Goal: Check status: Check status

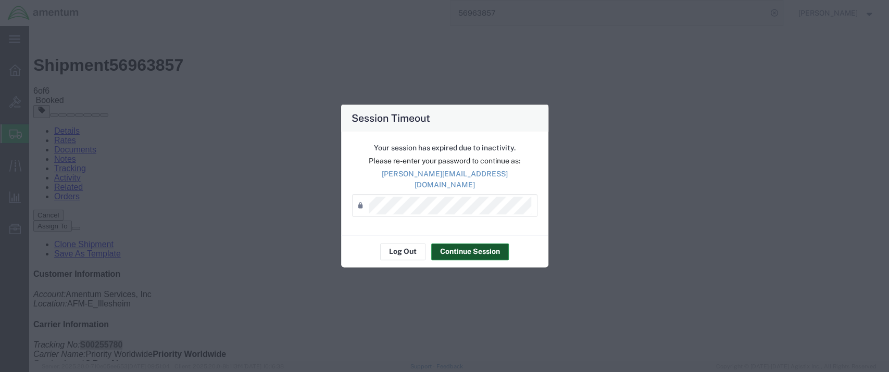
click at [459, 249] on button "Continue Session" at bounding box center [470, 252] width 78 height 17
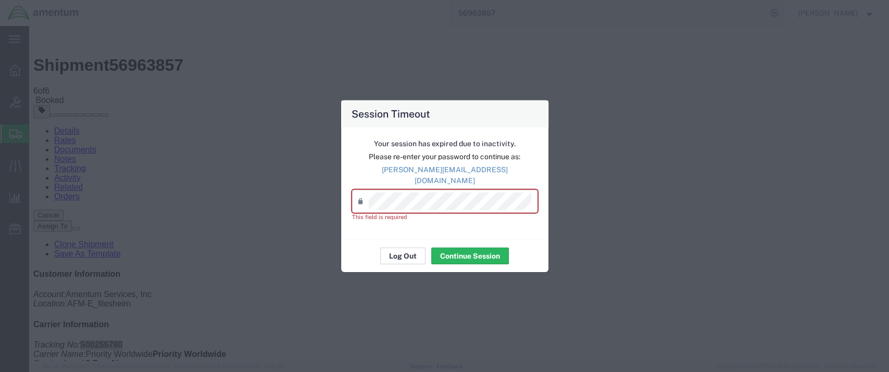
click at [400, 250] on button "Log Out" at bounding box center [402, 256] width 45 height 17
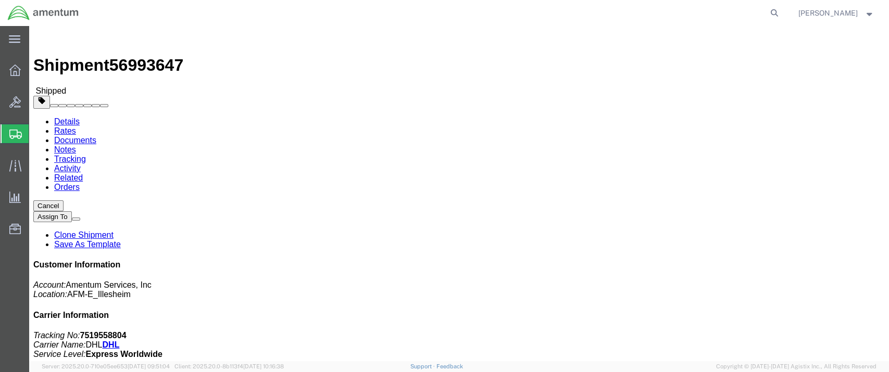
click at [0, 0] on span "Shipment Manager" at bounding box center [0, 0] width 0 height 0
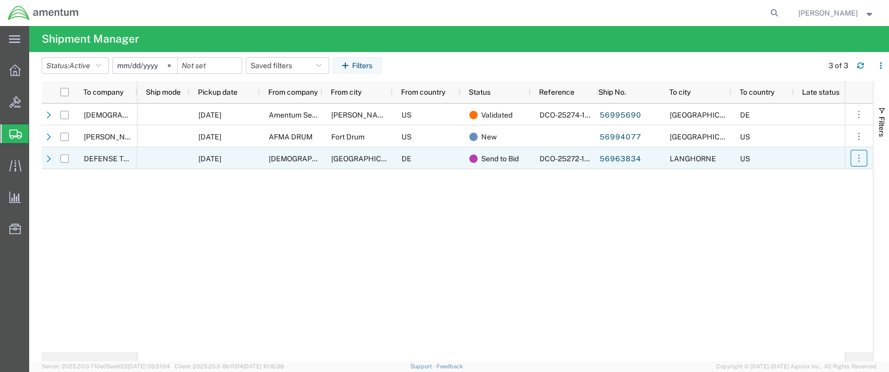
click at [860, 158] on icon "button" at bounding box center [858, 158] width 10 height 10
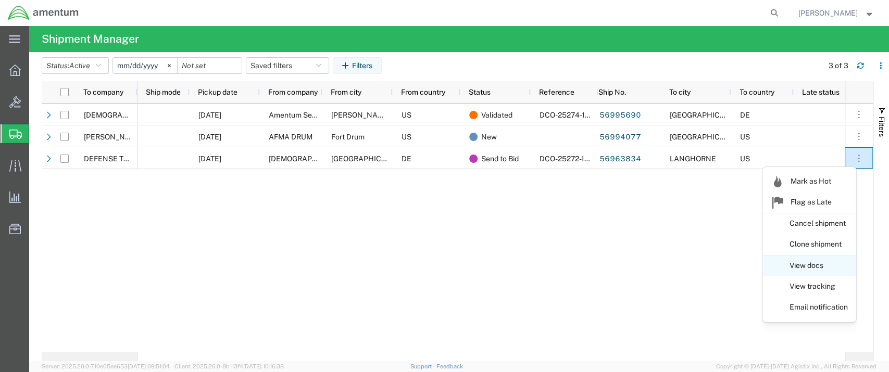
click at [799, 263] on link "View docs" at bounding box center [809, 266] width 93 height 19
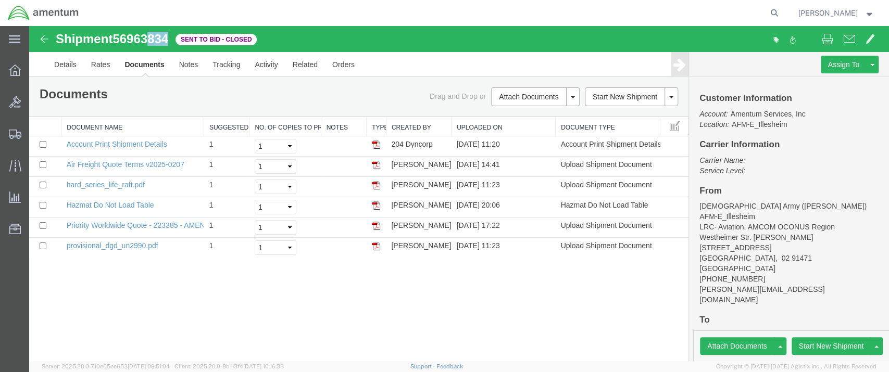
drag, startPoint x: 173, startPoint y: 39, endPoint x: 154, endPoint y: 40, distance: 19.8
click at [154, 40] on div "Shipment 56963834 of Sent to Bid - Closed" at bounding box center [244, 42] width 429 height 20
click at [103, 60] on link "Rates" at bounding box center [101, 64] width 34 height 25
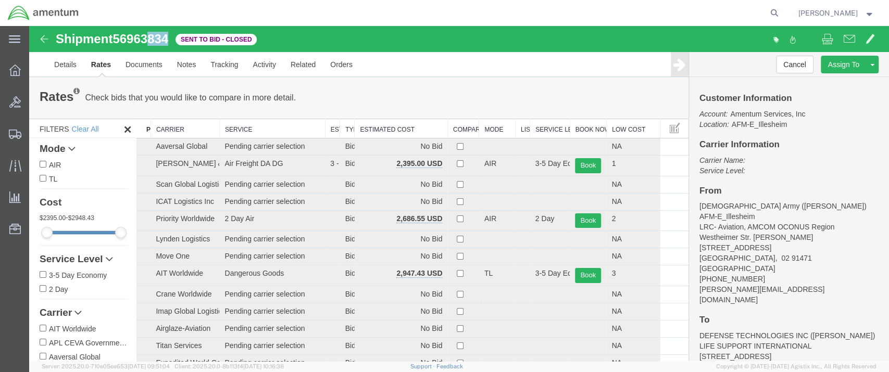
click at [384, 129] on th "Estimated Cost" at bounding box center [401, 128] width 93 height 19
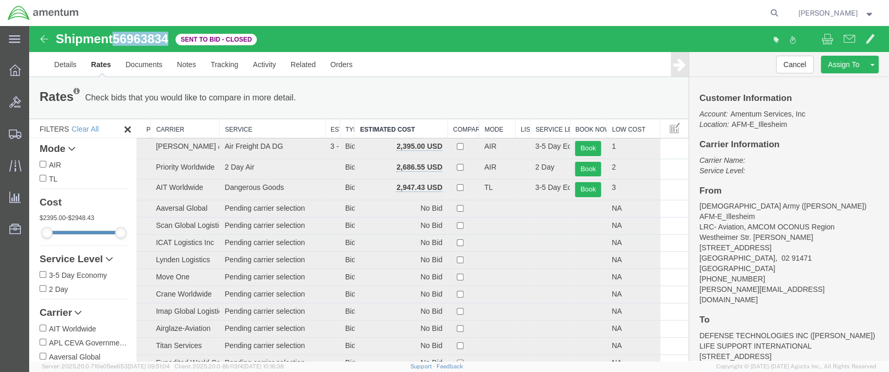
drag, startPoint x: 117, startPoint y: 39, endPoint x: 171, endPoint y: 37, distance: 54.2
click at [168, 37] on span "56963834" at bounding box center [140, 39] width 56 height 14
drag, startPoint x: 166, startPoint y: 37, endPoint x: 172, endPoint y: 42, distance: 7.8
copy span "56963834"
click at [67, 66] on link "Details" at bounding box center [65, 64] width 37 height 25
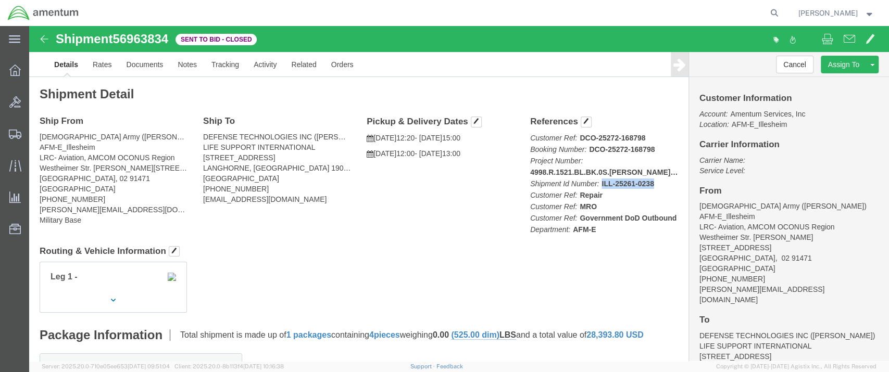
click p "Customer Ref: DCO-25272-168798 Booking Number: DCO-25272-168798 Project Number:…"
drag, startPoint x: 567, startPoint y: 158, endPoint x: 619, endPoint y: 158, distance: 52.1
click span "Shipment Id Number: ILL-25261-0238"
copy b "ILL-25261-0238"
